Goal: Information Seeking & Learning: Get advice/opinions

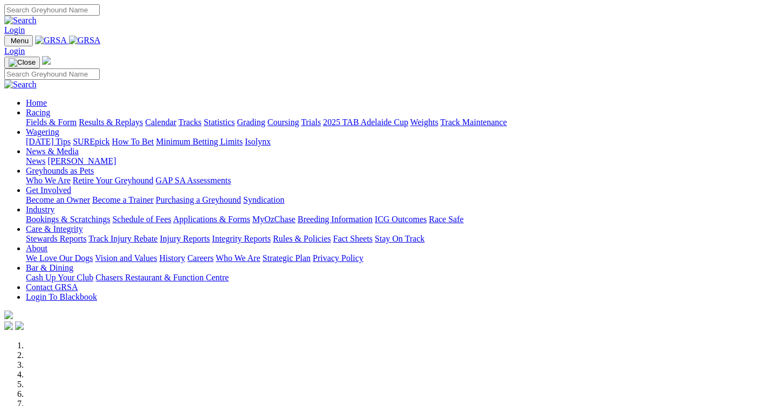
click at [45, 156] on link "News" at bounding box center [35, 160] width 19 height 9
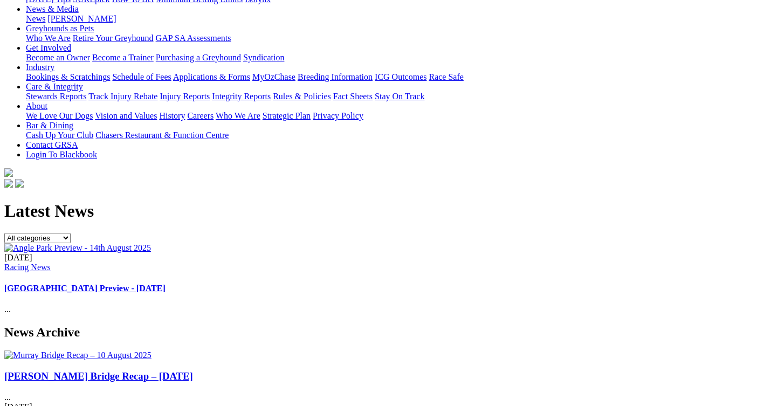
scroll to position [108, 0]
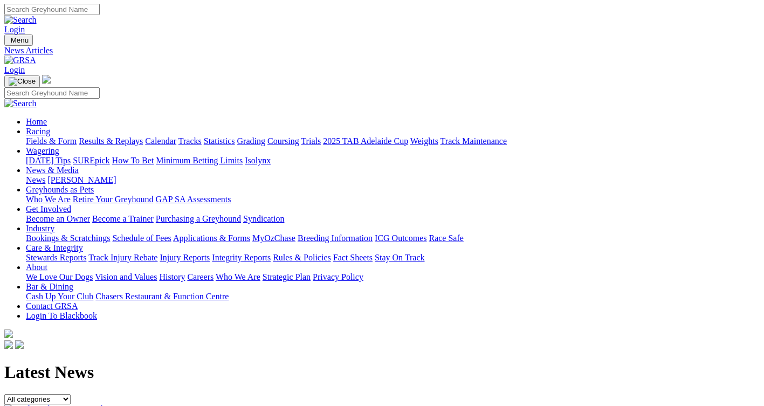
scroll to position [0, 0]
click at [50, 127] on link "Racing" at bounding box center [38, 131] width 24 height 9
click at [109, 156] on link "SUREpick" at bounding box center [91, 160] width 37 height 9
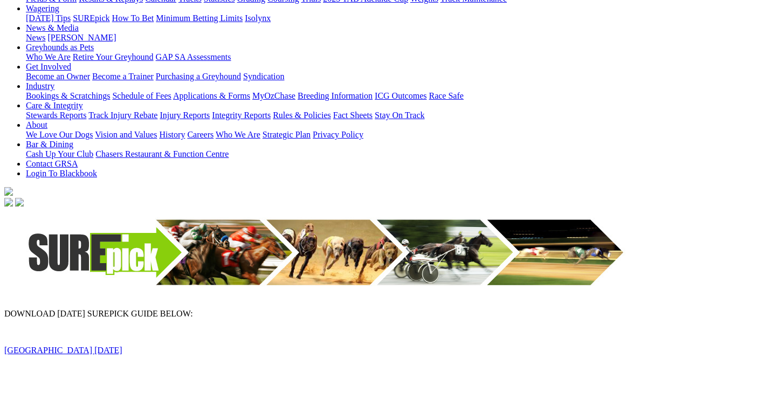
scroll to position [162, 0]
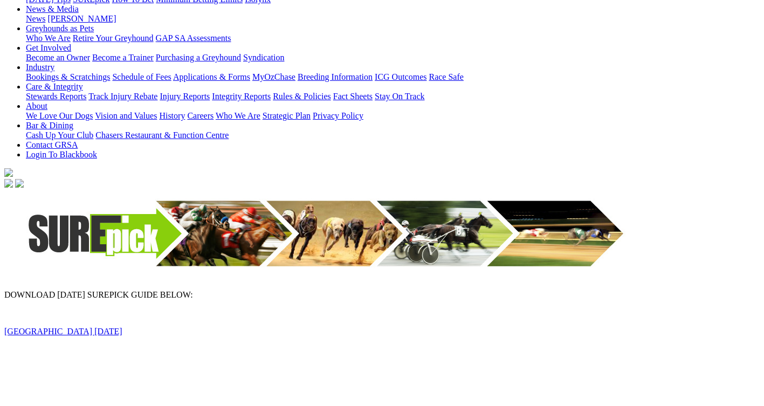
click at [109, 327] on link "Angle Park 14th August 2025" at bounding box center [63, 331] width 118 height 9
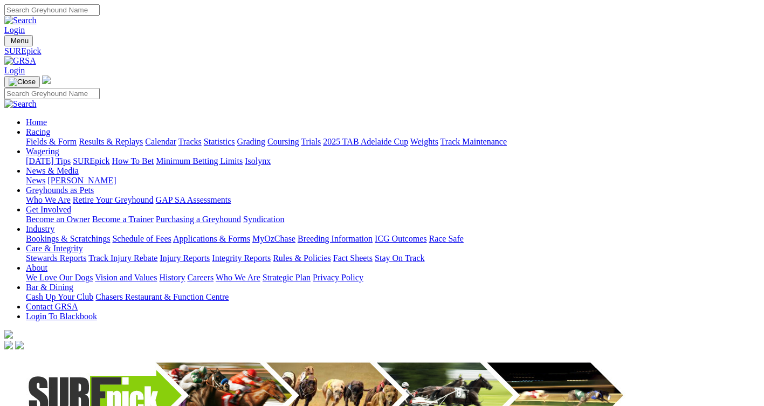
click at [71, 156] on link "[DATE] Tips" at bounding box center [48, 160] width 45 height 9
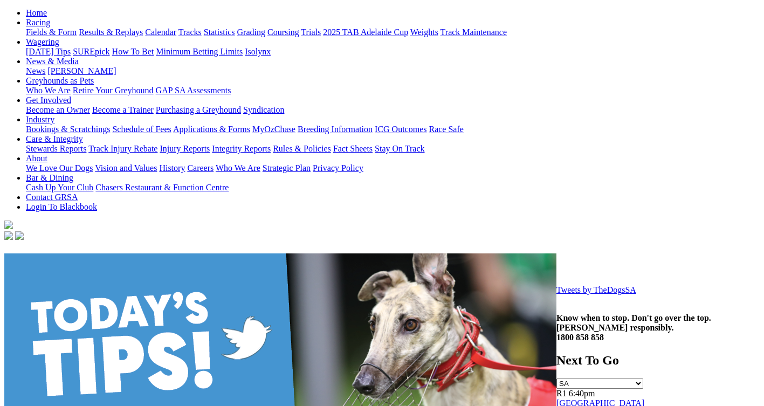
scroll to position [108, 0]
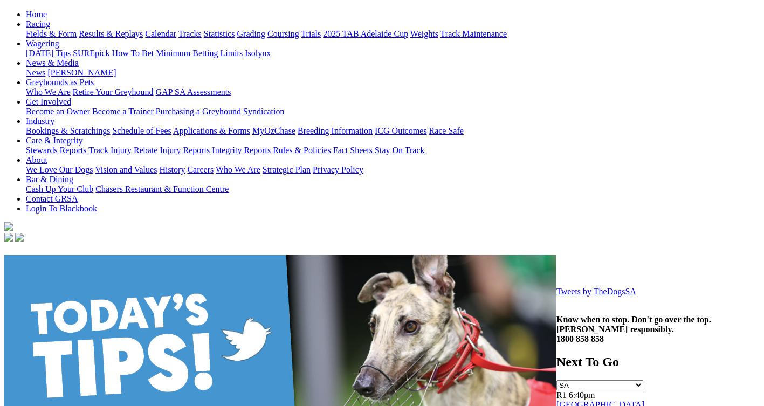
click at [209, 255] on img at bounding box center [280, 393] width 552 height 276
click at [294, 255] on img at bounding box center [280, 393] width 552 height 276
click at [360, 255] on img at bounding box center [280, 393] width 552 height 276
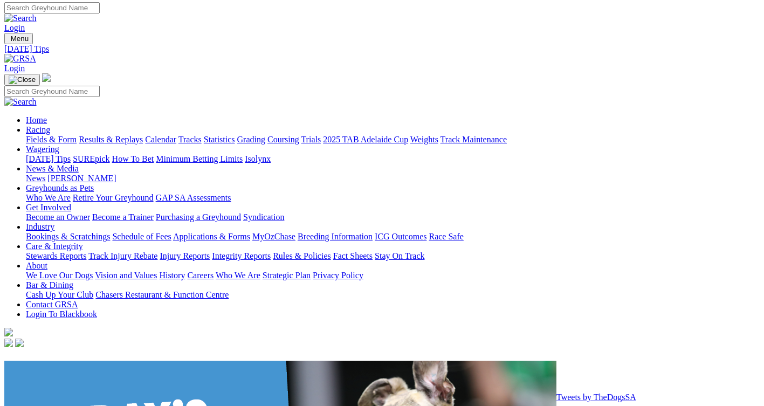
scroll to position [0, 0]
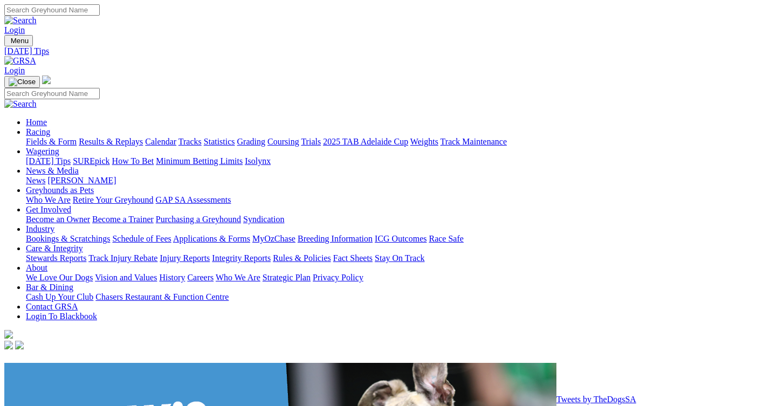
click at [71, 156] on link "[DATE] Tips" at bounding box center [48, 160] width 45 height 9
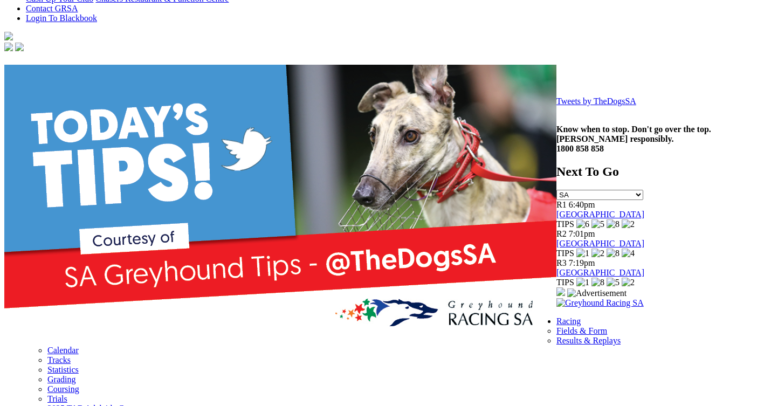
scroll to position [323, 0]
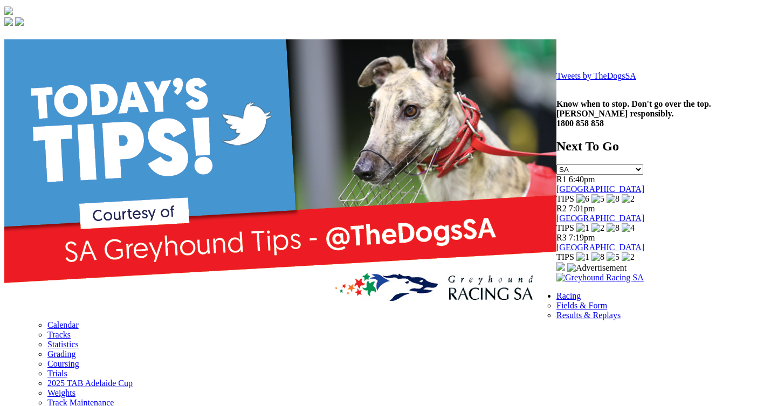
click at [556, 80] on link "Tweets by TheDogsSA" at bounding box center [596, 75] width 80 height 9
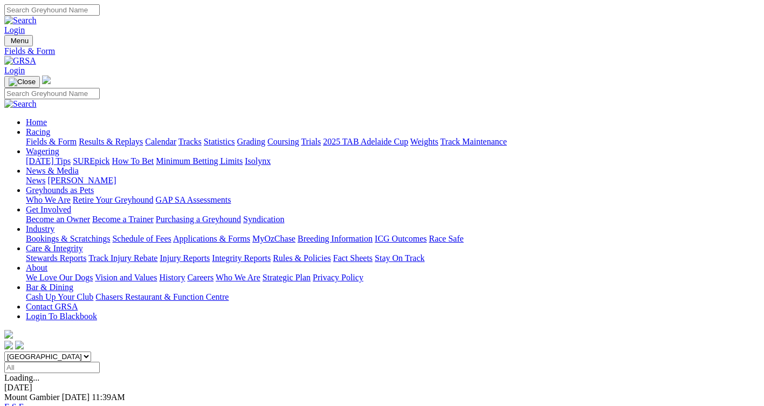
click at [59, 147] on link "Wagering" at bounding box center [42, 151] width 33 height 9
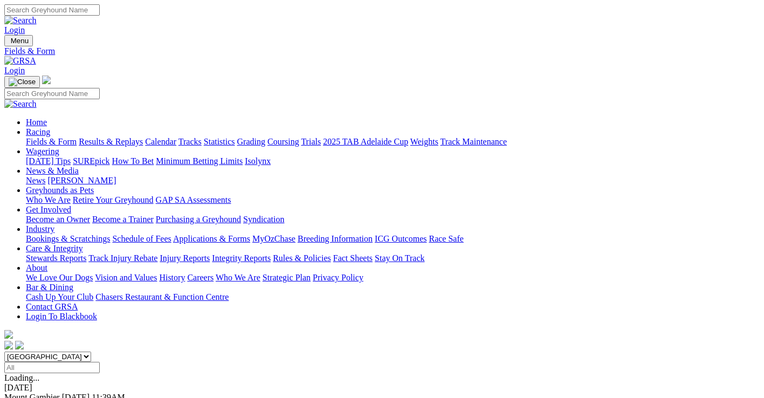
click at [59, 147] on link "Wagering" at bounding box center [42, 151] width 33 height 9
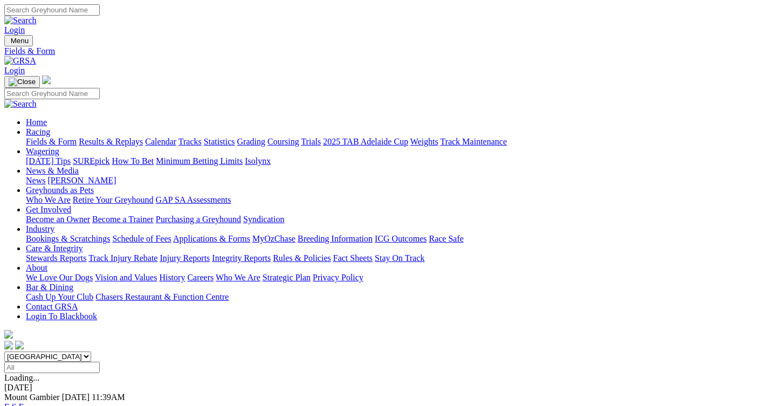
click at [71, 156] on link "[DATE] Tips" at bounding box center [48, 160] width 45 height 9
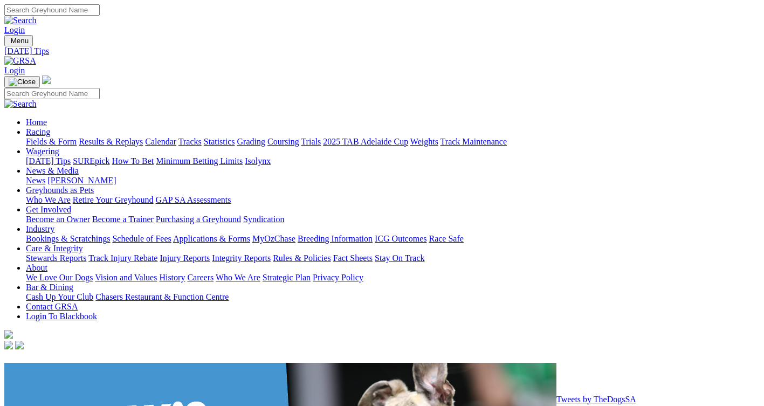
click at [79, 166] on link "News & Media" at bounding box center [52, 170] width 53 height 9
click at [116, 176] on link "[PERSON_NAME]" at bounding box center [81, 180] width 68 height 9
